Goal: Task Accomplishment & Management: Use online tool/utility

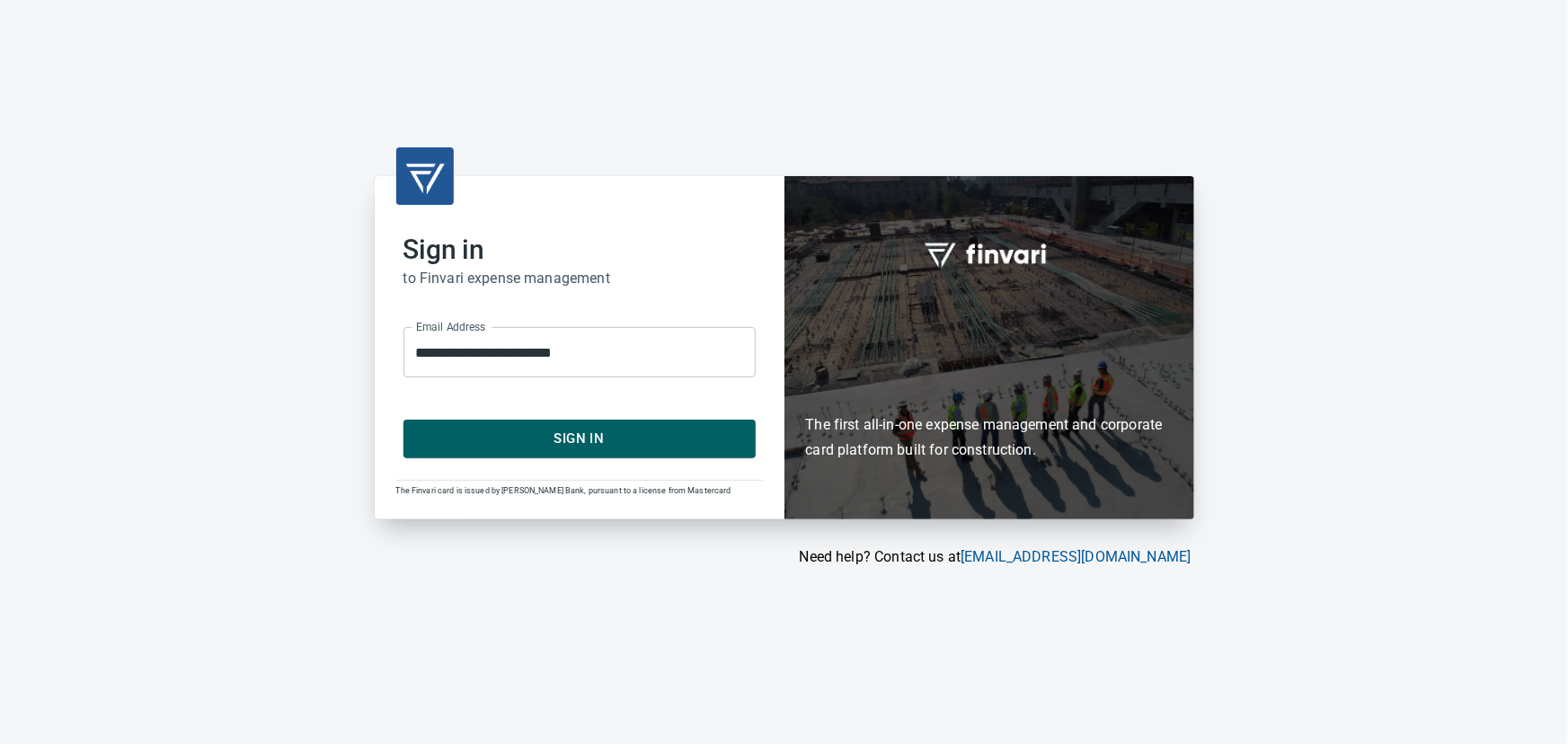
click at [611, 445] on span "Sign In" at bounding box center [579, 439] width 313 height 24
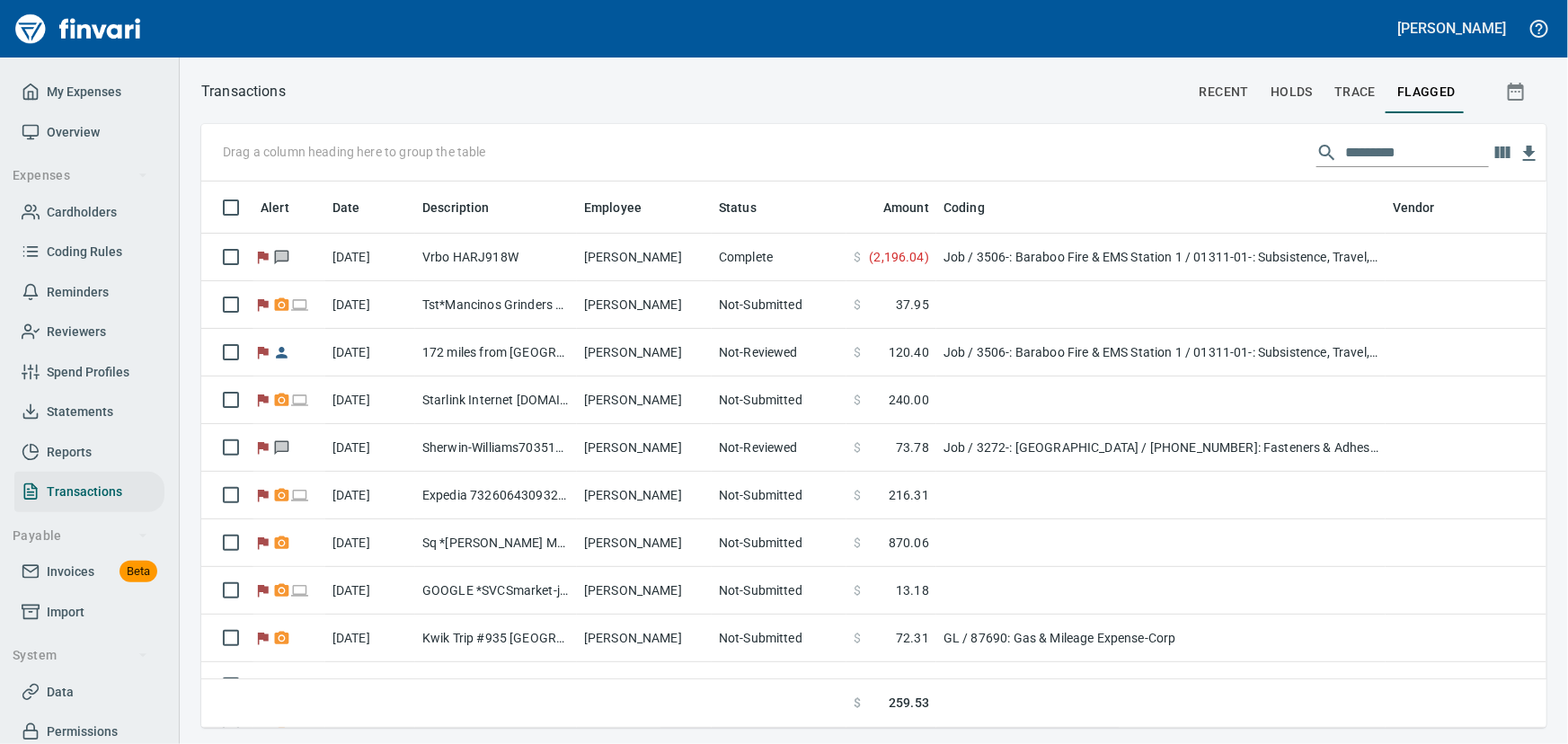
scroll to position [521, 1321]
drag, startPoint x: 77, startPoint y: 128, endPoint x: 53, endPoint y: 63, distance: 69.3
click at [77, 128] on span "Overview" at bounding box center [73, 133] width 53 height 23
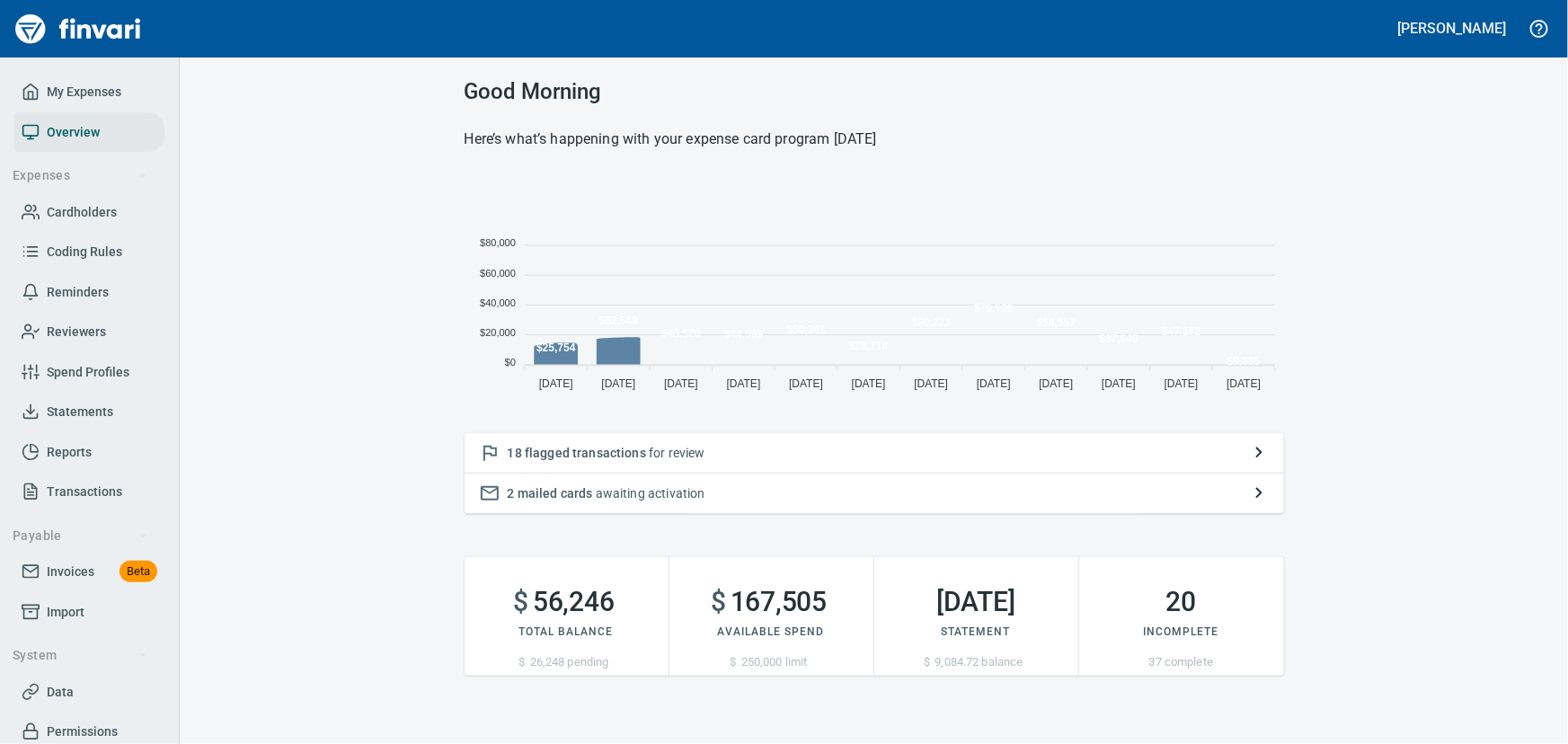
scroll to position [225, 807]
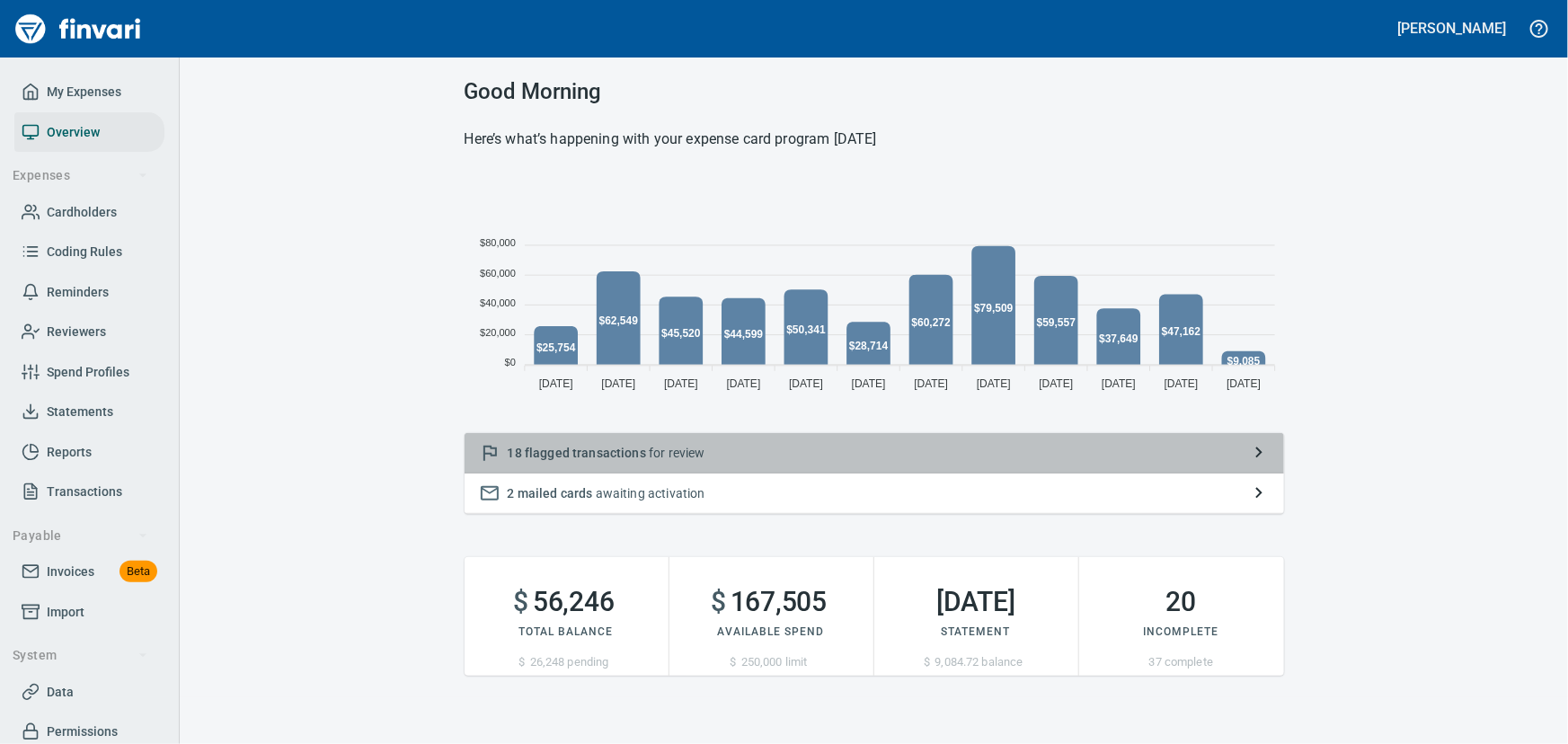
click at [573, 449] on span "flagged transactions" at bounding box center [586, 453] width 122 height 14
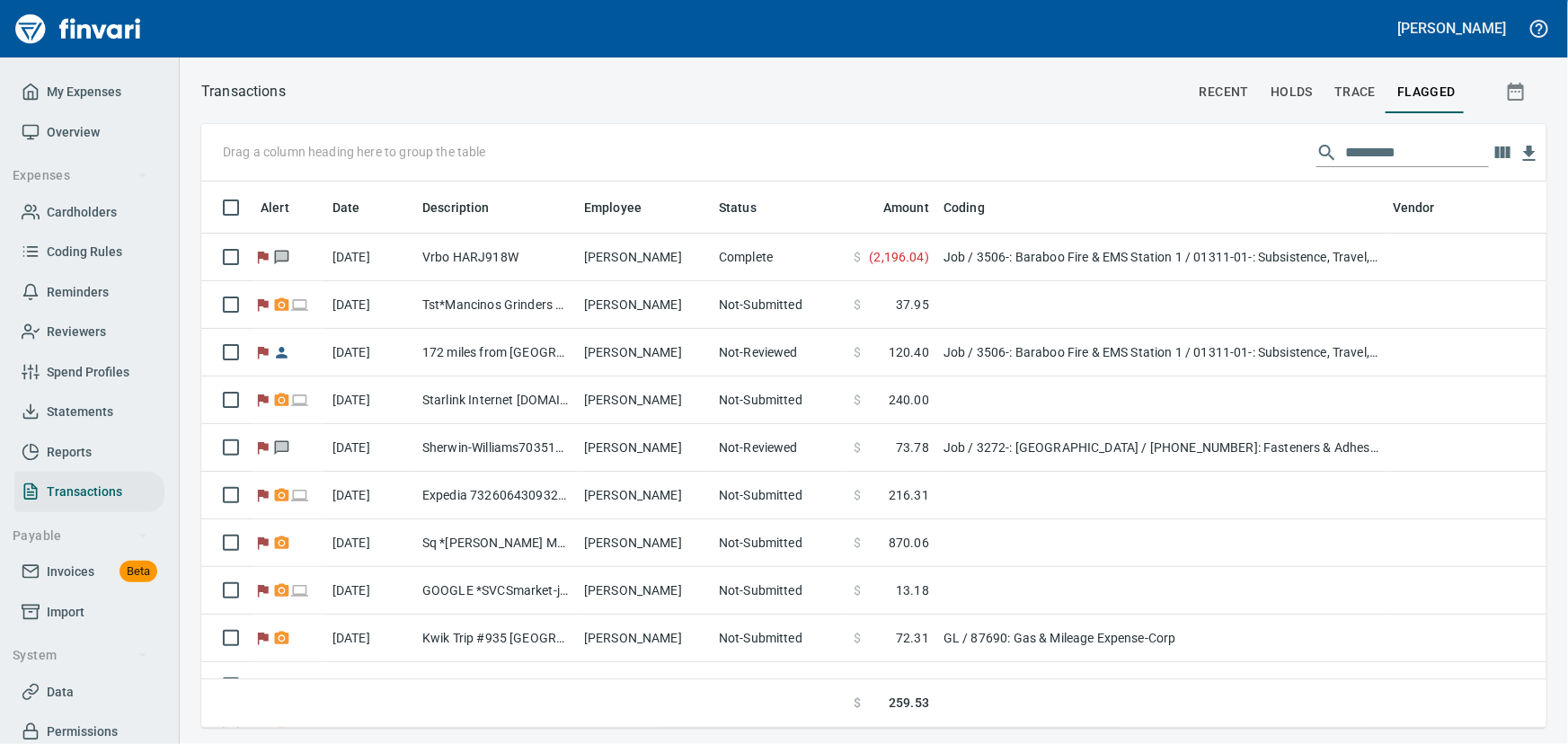
scroll to position [1, 1]
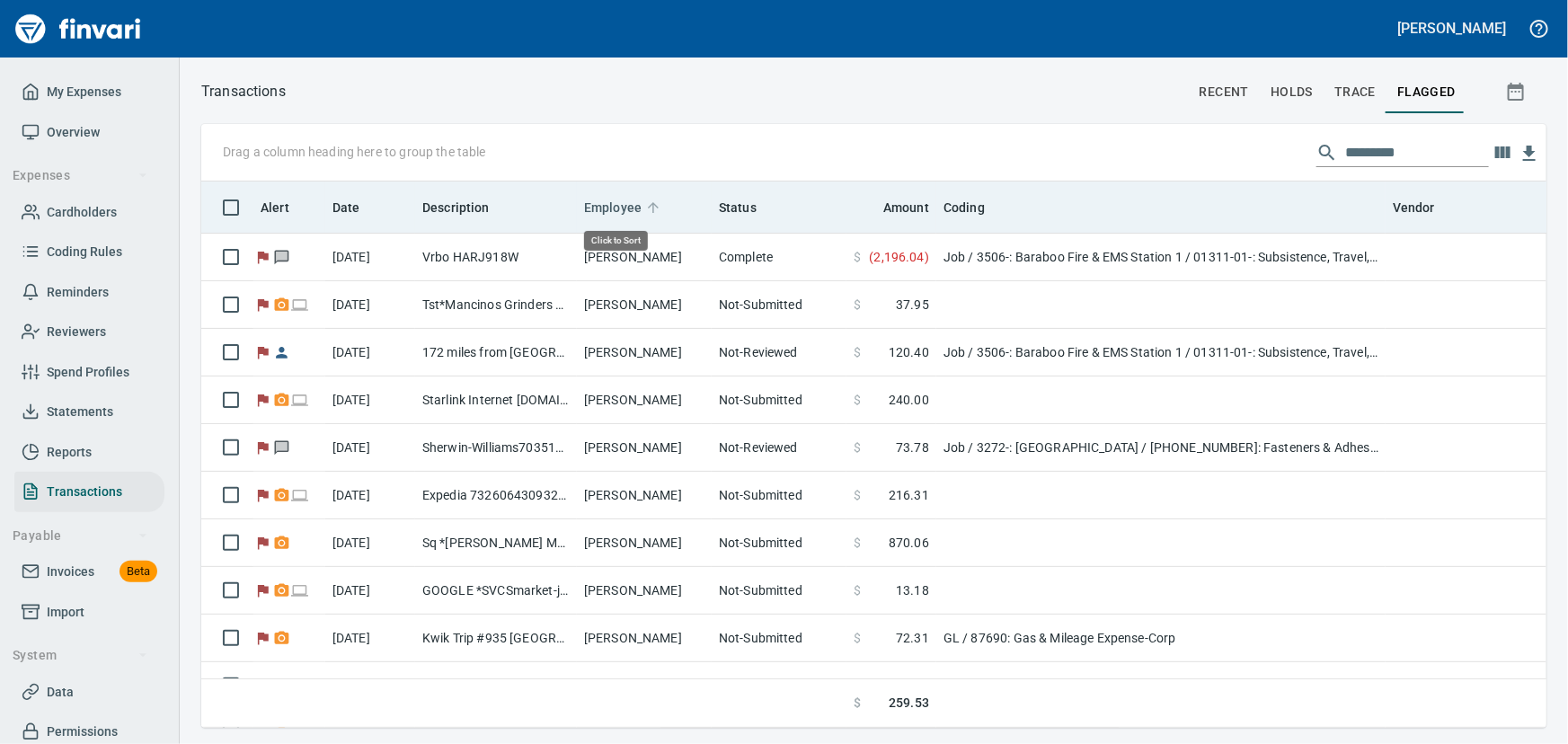
click at [626, 206] on span "Employee" at bounding box center [612, 207] width 57 height 22
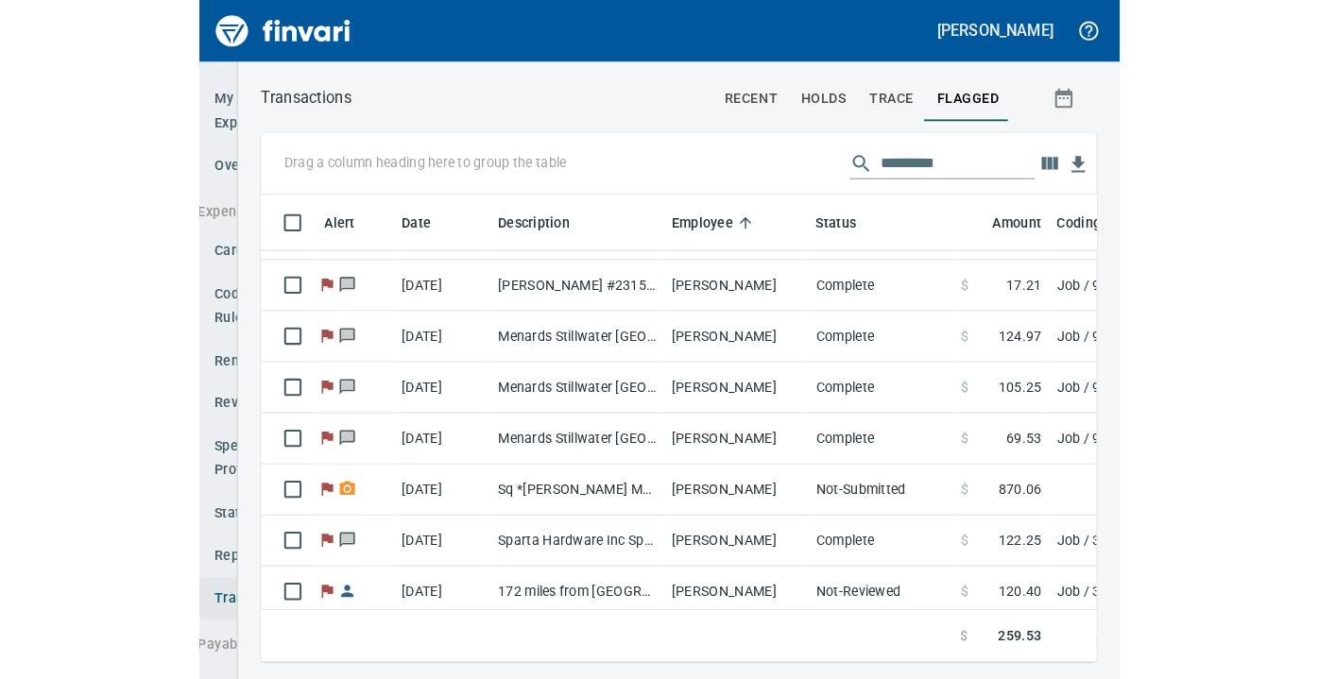
scroll to position [445, 1058]
